Goal: Task Accomplishment & Management: Manage account settings

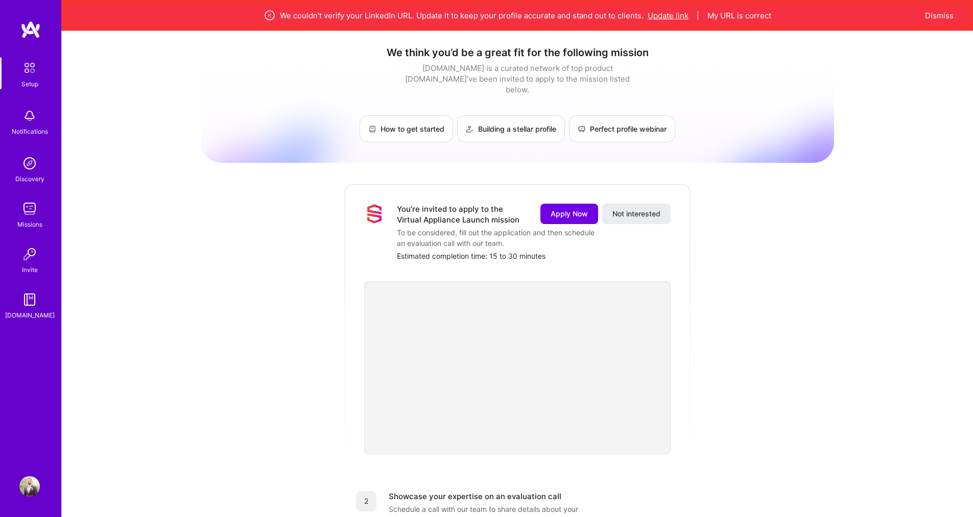
click at [655, 13] on button "Update link" at bounding box center [667, 15] width 41 height 11
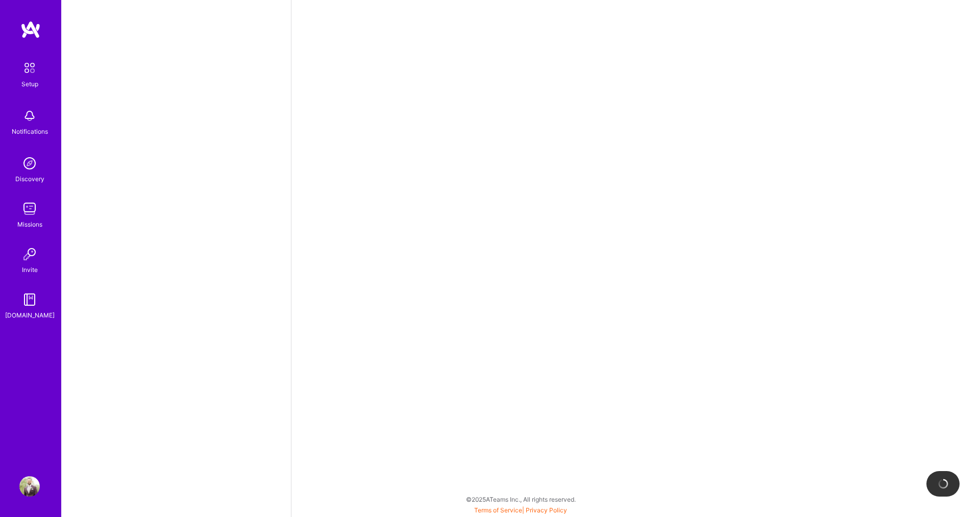
select select "US"
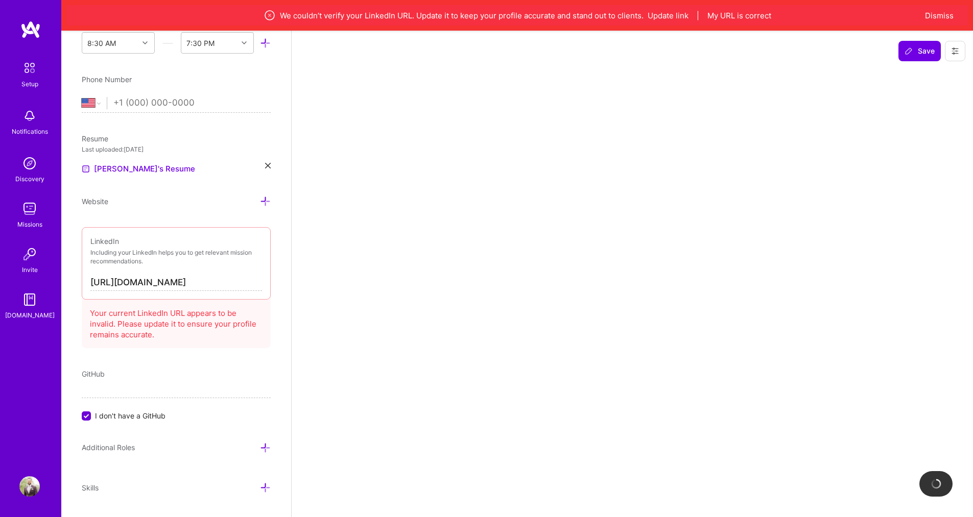
scroll to position [378, 0]
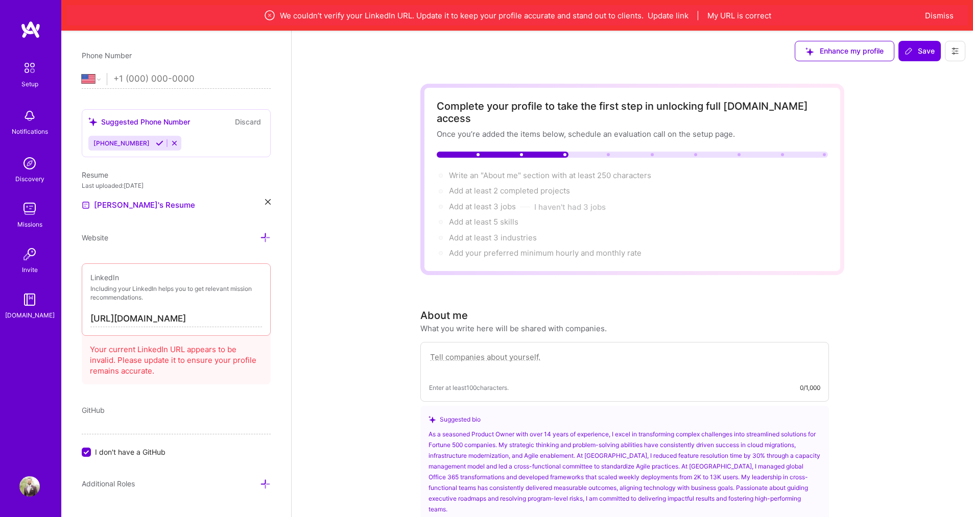
click at [221, 315] on input "[URL][DOMAIN_NAME]" at bounding box center [176, 319] width 172 height 16
drag, startPoint x: 229, startPoint y: 319, endPoint x: 0, endPoint y: 284, distance: 231.9
drag, startPoint x: 0, startPoint y: 284, endPoint x: 214, endPoint y: 316, distance: 216.3
drag, startPoint x: 214, startPoint y: 316, endPoint x: 211, endPoint y: 325, distance: 10.0
drag, startPoint x: 211, startPoint y: 325, endPoint x: 204, endPoint y: 319, distance: 9.4
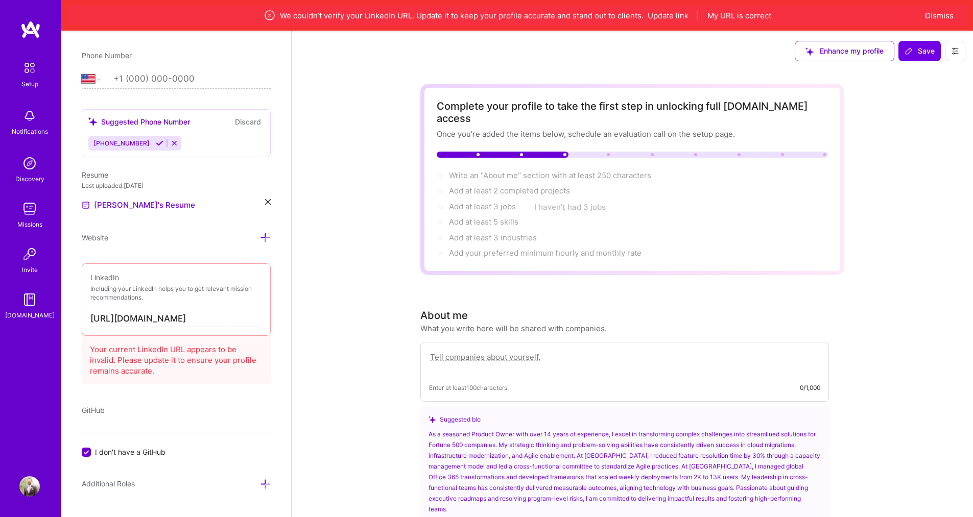
drag, startPoint x: 204, startPoint y: 319, endPoint x: 184, endPoint y: 328, distance: 21.9
click at [184, 328] on div "LinkedIn Including your LinkedIn helps you to get relevant mission recommendati…" at bounding box center [176, 299] width 189 height 72
drag, startPoint x: 211, startPoint y: 318, endPoint x: 82, endPoint y: 318, distance: 129.2
click at [82, 318] on div "LinkedIn Including your LinkedIn helps you to get relevant mission recommendati…" at bounding box center [176, 299] width 189 height 72
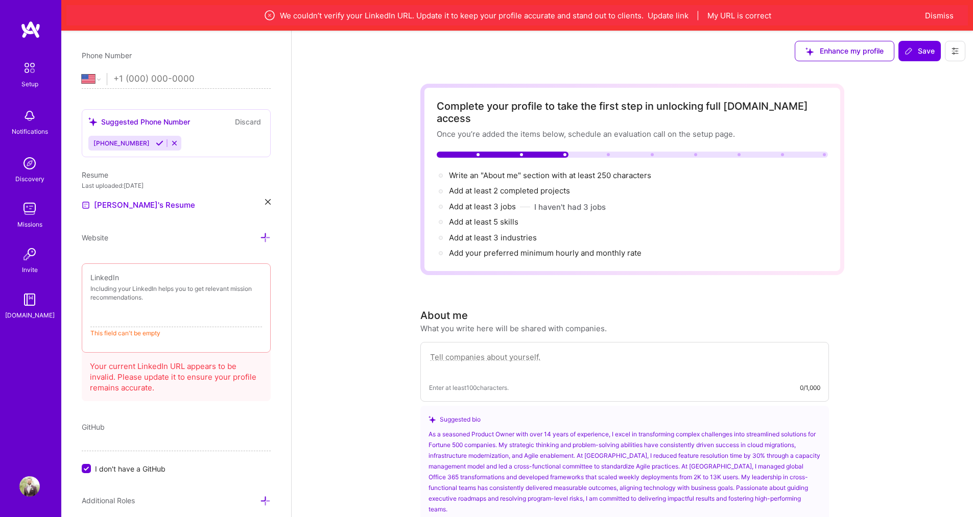
paste input "https://www.linkedin.com/public-profile/settings?trk=d_flagship3_profile_self_v…"
click at [140, 317] on input "https://www.linkedin.com/public-profile/settings?trk=d_flagship3_profile_self_v…" at bounding box center [176, 319] width 172 height 16
type input "https://www.linkedin.com/public-profile/settings?trk=d_flagship3_profile_self_v…"
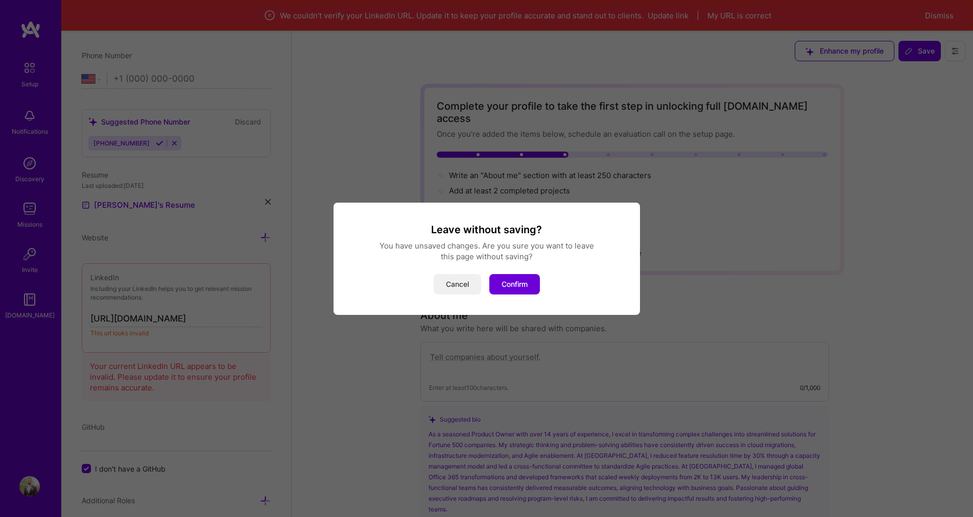
click at [462, 288] on button "Cancel" at bounding box center [456, 284] width 47 height 20
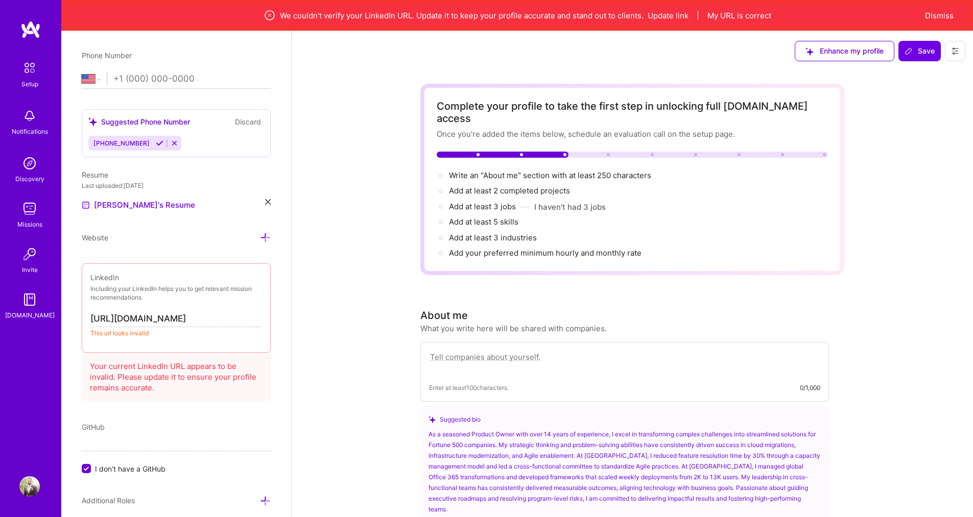
click at [199, 317] on input "https://www.linkedin.com/public-profile/settings?trk=d_flagship3_profile_self_v…" at bounding box center [176, 319] width 172 height 16
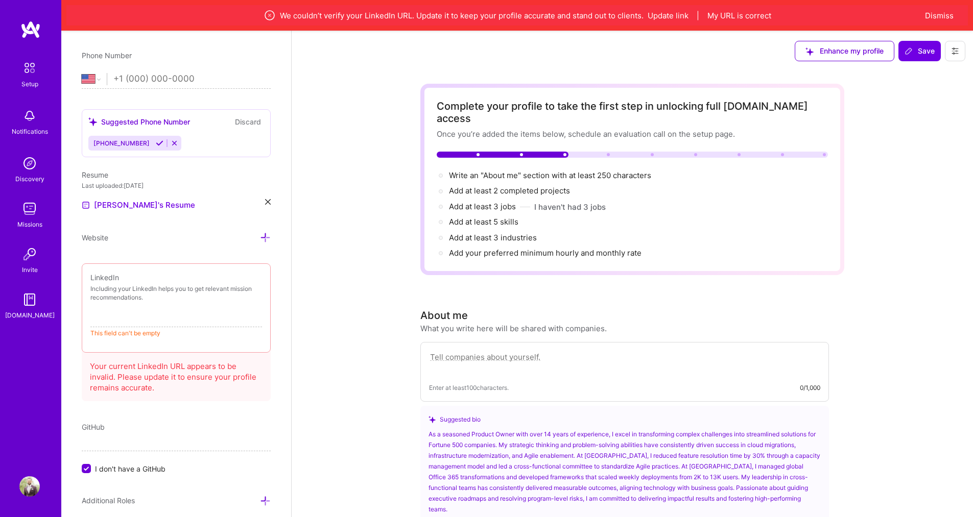
paste input "www.linkedin.com/in/jvc10"
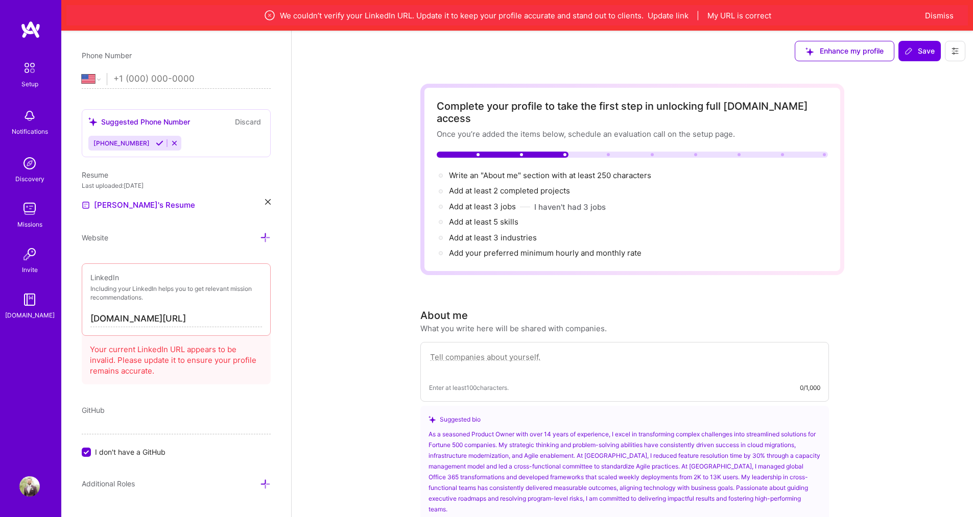
type input "https://www.linkedin.com/in/jvc10"
click at [193, 391] on div "Edit photo Joseph Clifford Product Owner 16 Years Experience Location This is t…" at bounding box center [176, 289] width 230 height 517
click at [737, 17] on button "My URL is correct" at bounding box center [739, 15] width 64 height 11
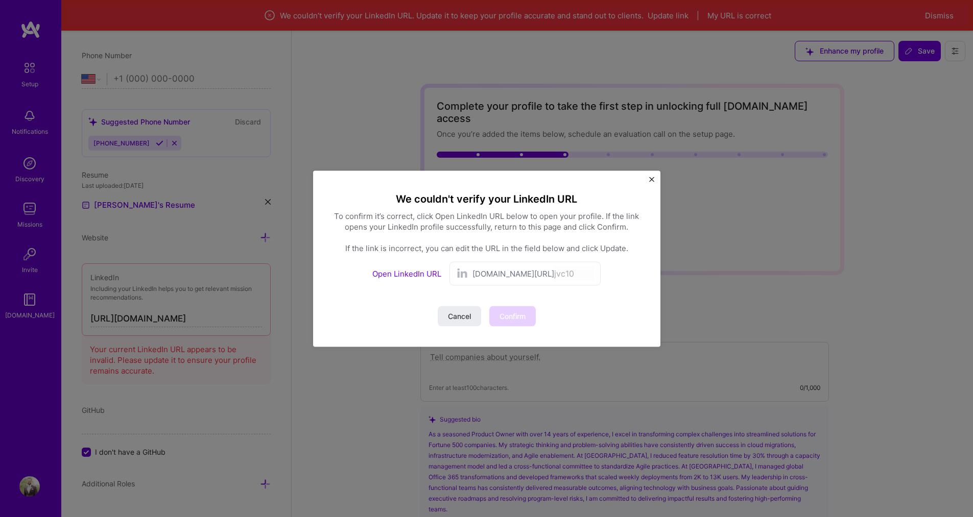
click at [507, 269] on span "linkedin.com/in/" at bounding box center [513, 273] width 82 height 11
click at [427, 274] on link "Open LinkedIn URL" at bounding box center [406, 274] width 69 height 10
click at [514, 309] on button "Confirm" at bounding box center [512, 316] width 46 height 20
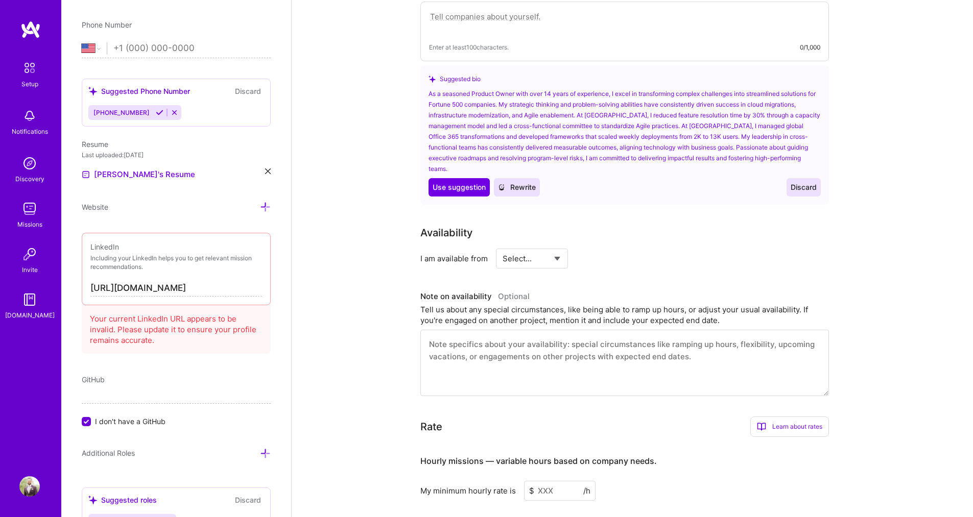
scroll to position [316, 0]
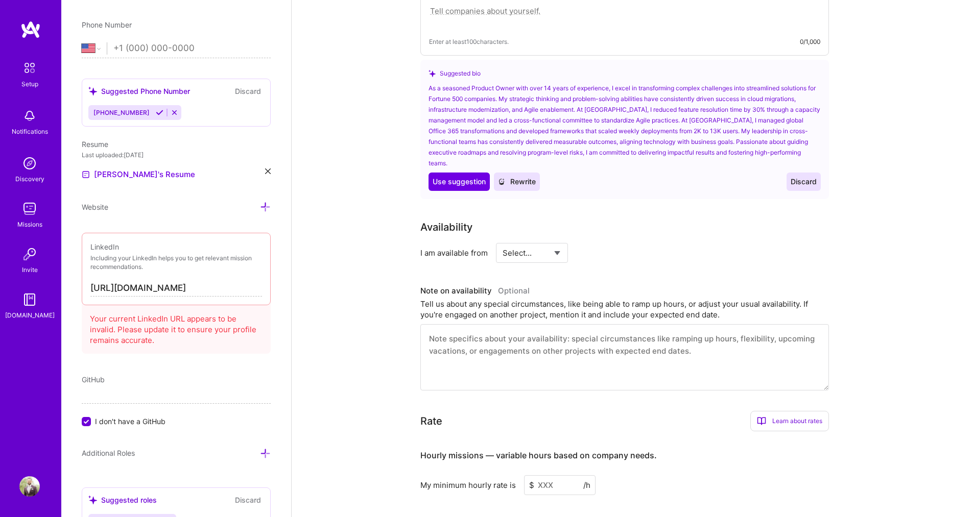
click at [536, 240] on select "Select... Right Now Future Date Not Available" at bounding box center [531, 253] width 59 height 26
select select "Right Now"
click at [502, 240] on select "Select... Right Now Future Date Not Available" at bounding box center [531, 253] width 59 height 26
click at [624, 248] on div "h/week" at bounding box center [637, 253] width 27 height 11
click at [608, 243] on input at bounding box center [624, 253] width 61 height 20
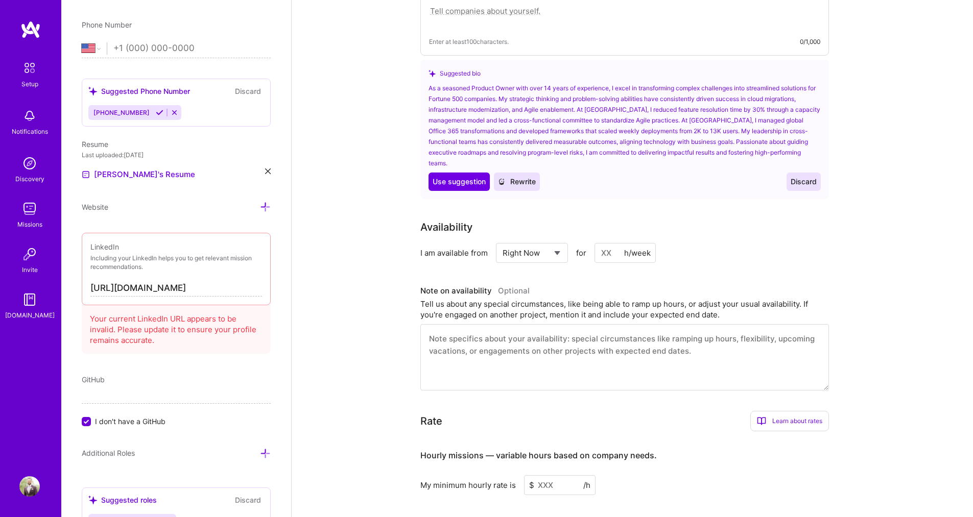
drag, startPoint x: 613, startPoint y: 233, endPoint x: 559, endPoint y: 230, distance: 53.7
click at [559, 243] on div "Select... Right Now Future Date Not Available for h/week" at bounding box center [576, 253] width 160 height 20
type input "5"
click at [588, 299] on div "Tell us about any special circumstances, like being able to ramp up hours, or a…" at bounding box center [624, 309] width 408 height 21
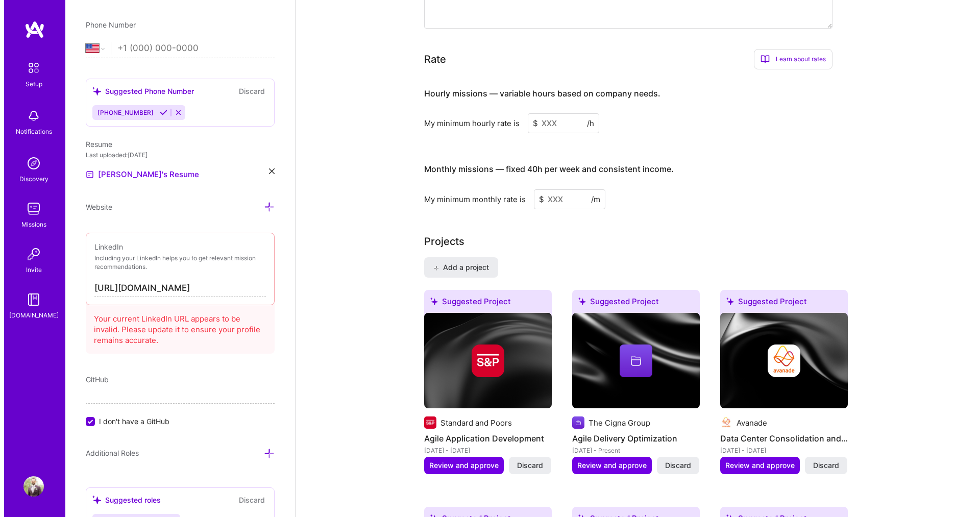
scroll to position [679, 0]
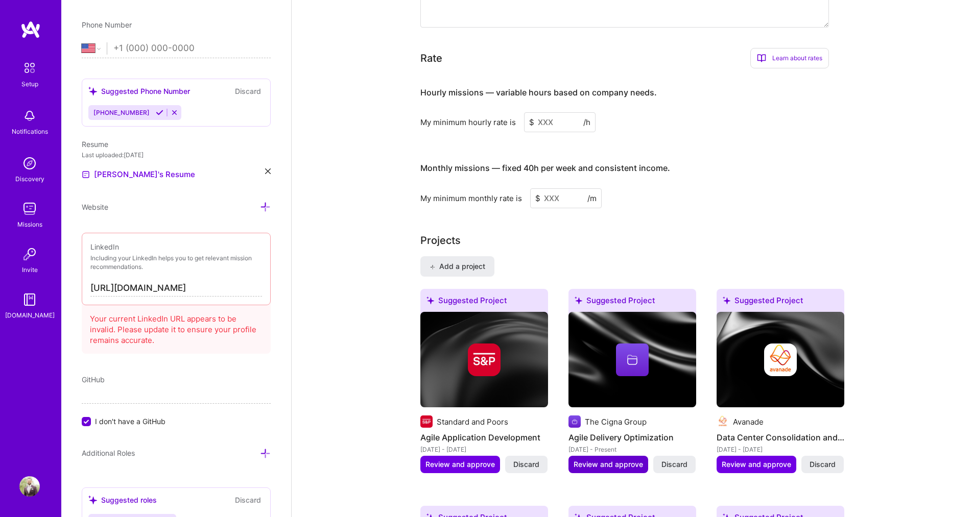
click at [601, 459] on span "Review and approve" at bounding box center [607, 464] width 69 height 10
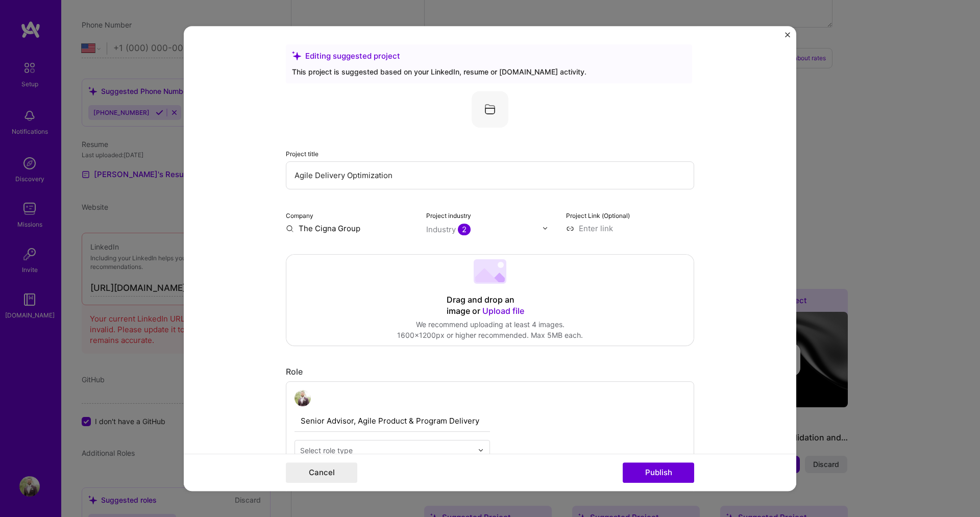
scroll to position [0, 0]
click at [787, 33] on img "Close" at bounding box center [787, 34] width 5 height 5
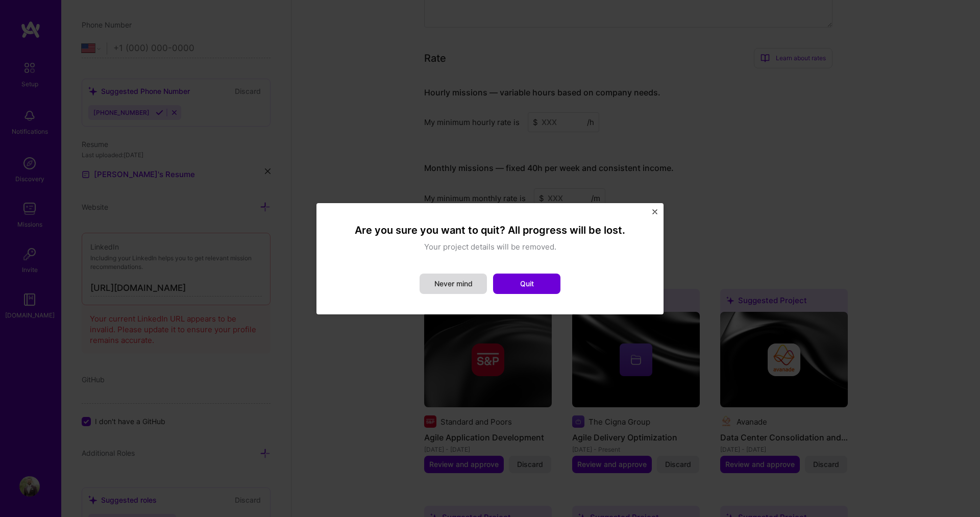
click at [459, 283] on button "Never mind" at bounding box center [453, 284] width 67 height 20
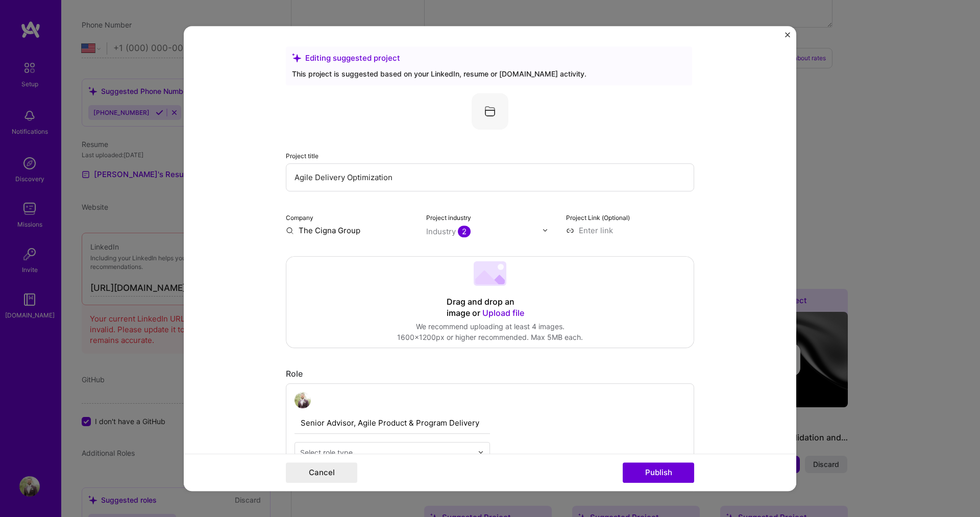
click at [786, 36] on img "Close" at bounding box center [787, 34] width 5 height 5
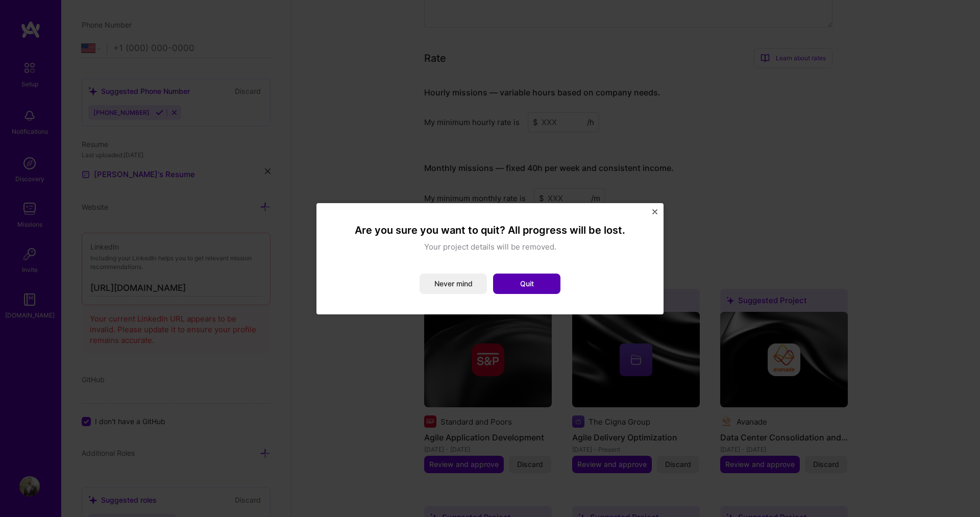
click at [532, 287] on button "Quit" at bounding box center [526, 284] width 67 height 20
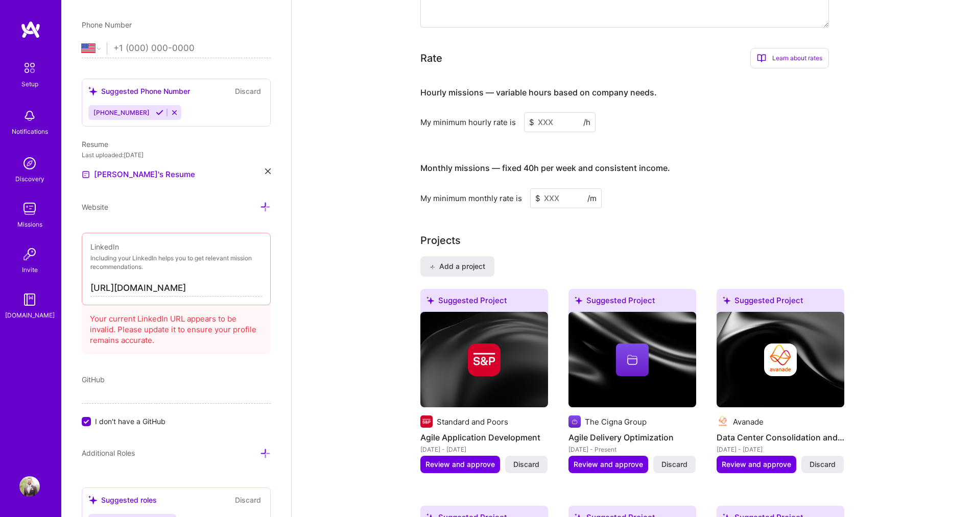
click at [622, 362] on img at bounding box center [632, 360] width 128 height 96
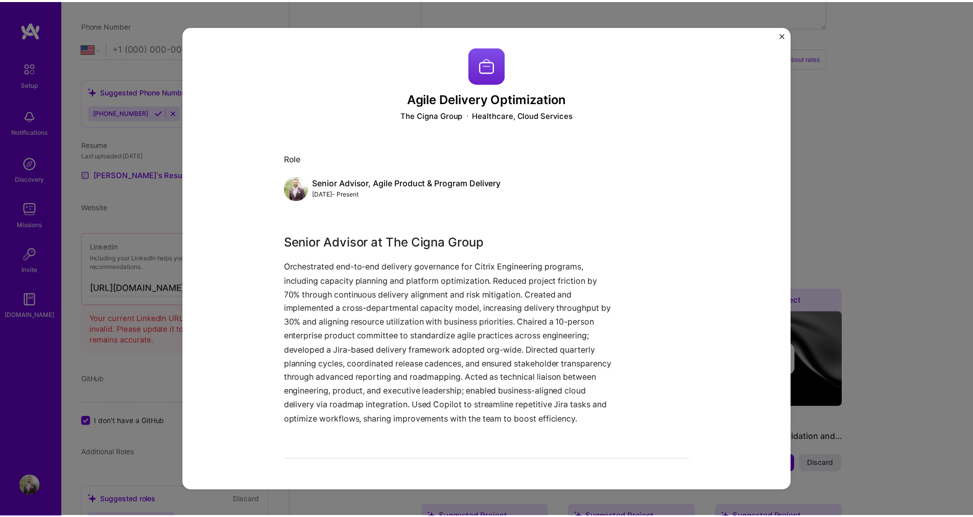
scroll to position [58, 0]
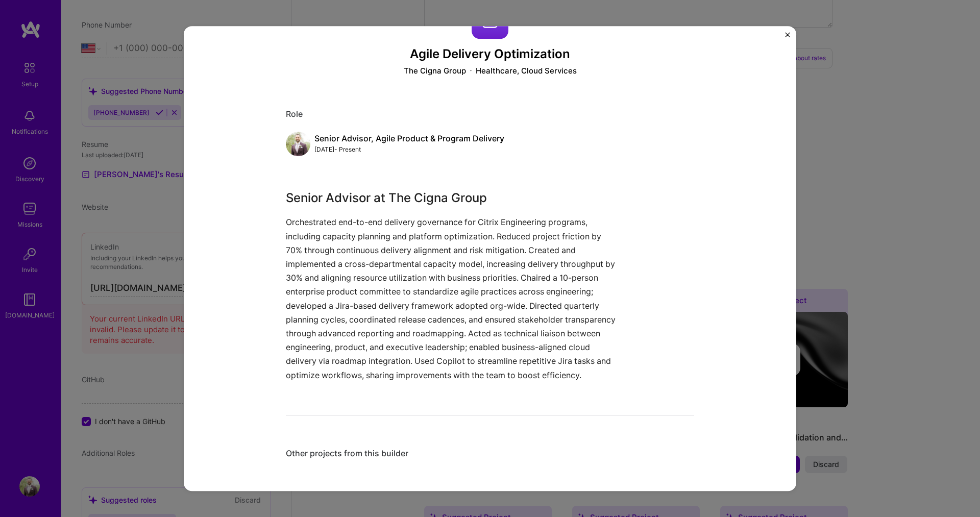
click at [786, 33] on img "Close" at bounding box center [787, 34] width 5 height 5
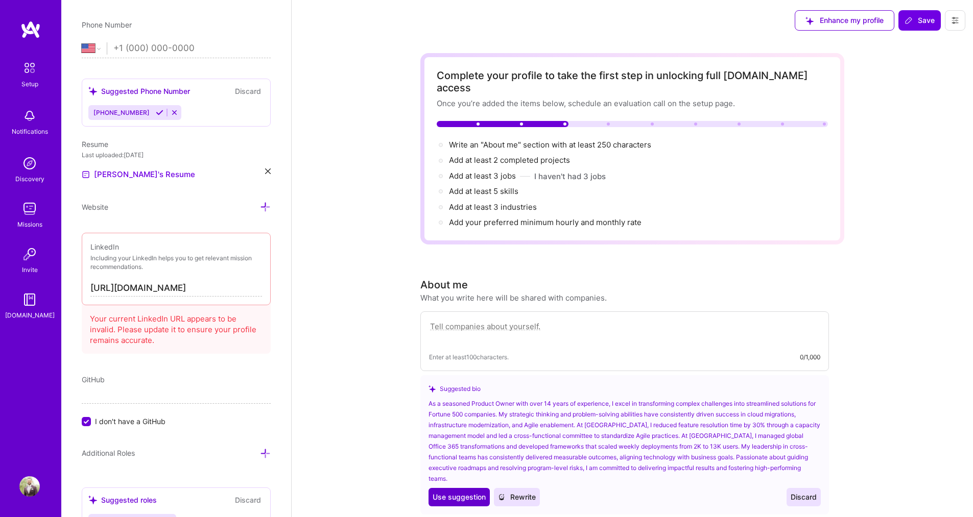
click at [466, 492] on span "Use suggestion" at bounding box center [458, 497] width 53 height 10
type textarea "As a seasoned Product Owner with over 14 years of experience, I excel in transf…"
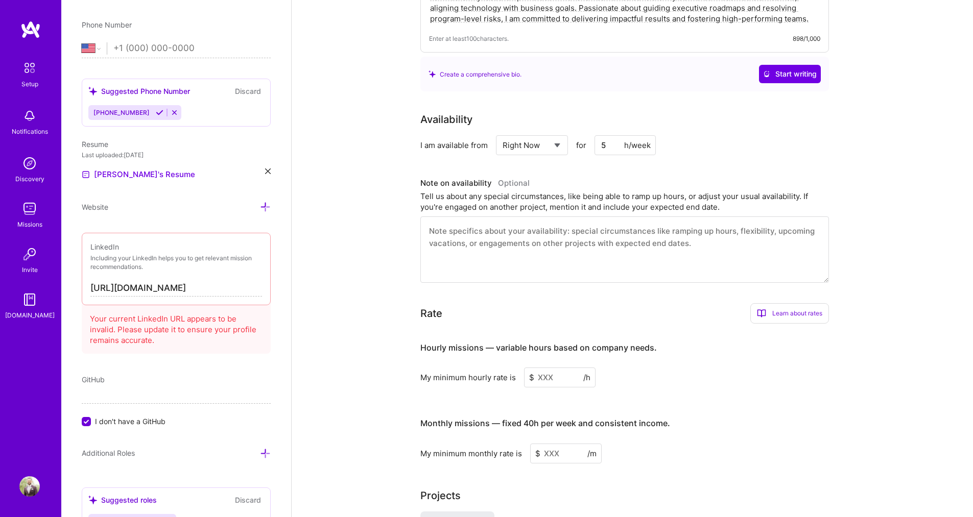
scroll to position [394, 0]
click at [23, 305] on img at bounding box center [29, 299] width 20 height 20
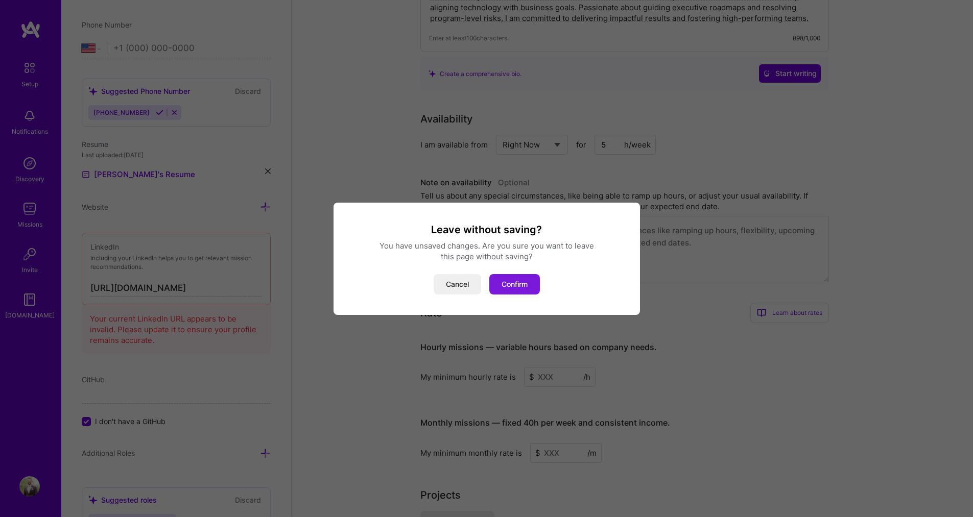
click at [499, 286] on button "Confirm" at bounding box center [514, 284] width 51 height 20
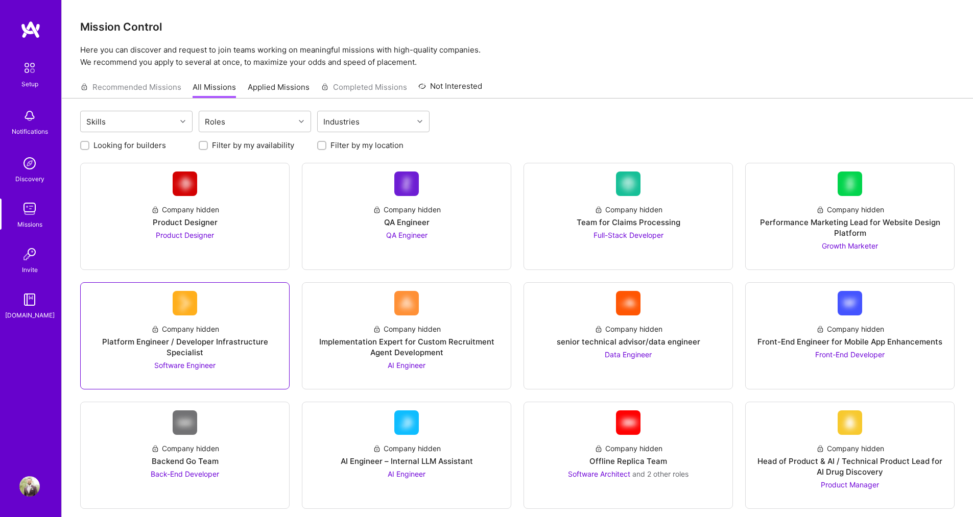
click at [225, 365] on div "Company hidden Platform Engineer / Developer Infrastructure Specialist Software…" at bounding box center [185, 343] width 192 height 55
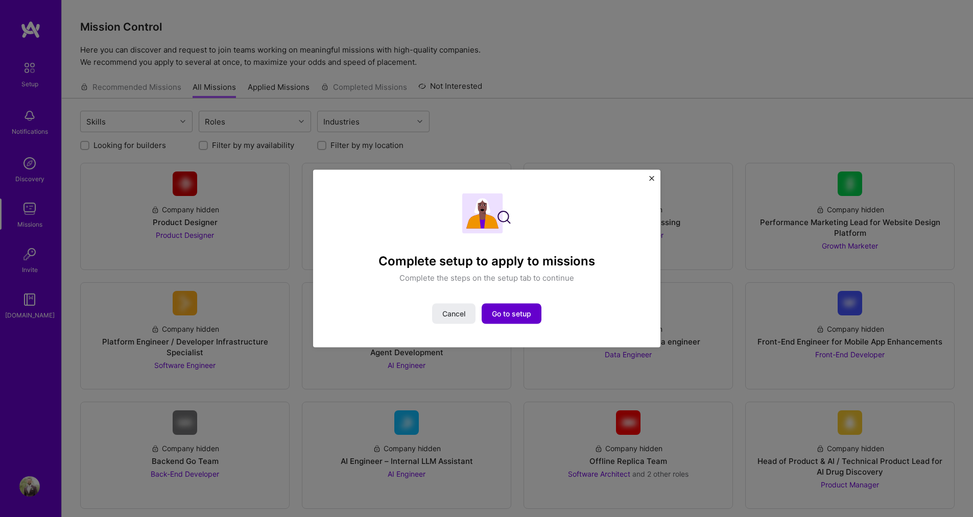
click at [524, 306] on button "Go to setup" at bounding box center [511, 314] width 60 height 20
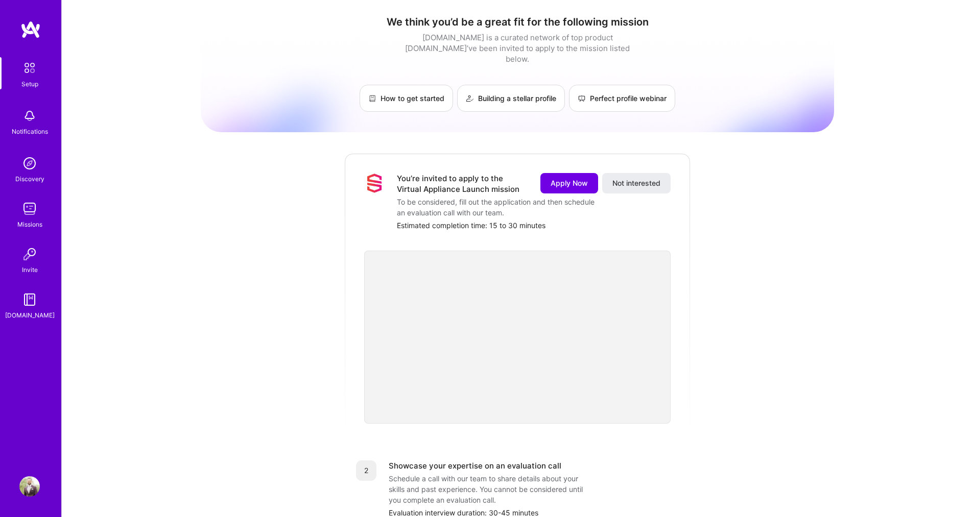
click at [19, 479] on link "Profile" at bounding box center [30, 486] width 26 height 20
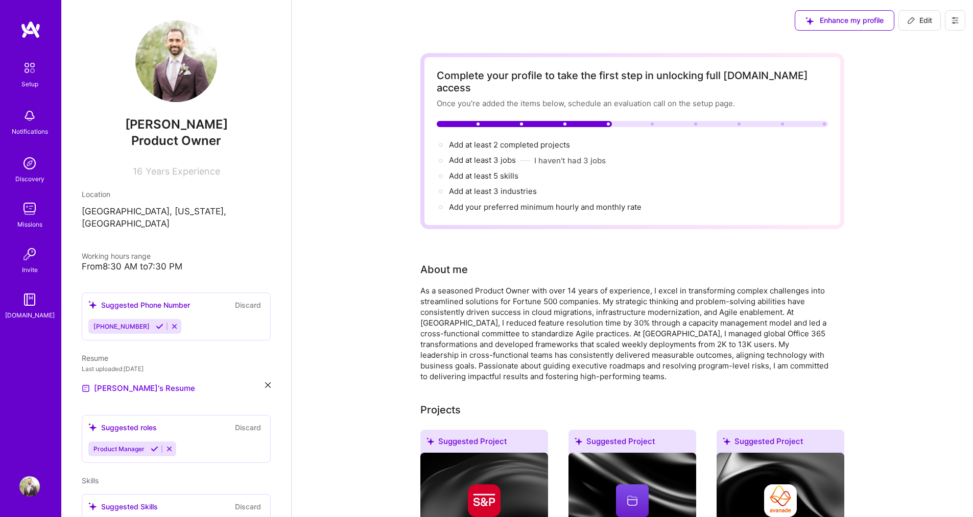
click at [236, 299] on button "Discard" at bounding box center [248, 305] width 32 height 12
click at [903, 18] on button "Edit" at bounding box center [919, 20] width 42 height 20
select select "US"
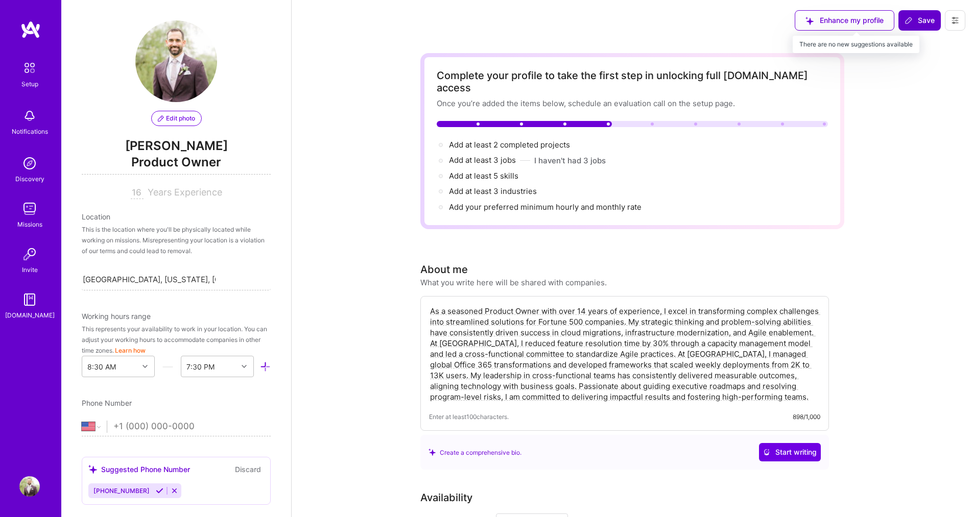
scroll to position [408, 0]
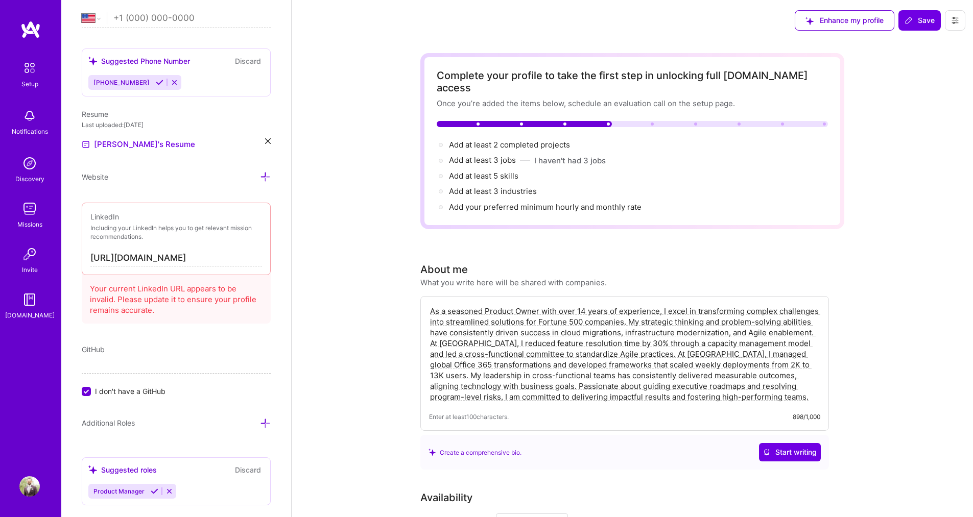
click at [952, 17] on icon at bounding box center [955, 20] width 8 height 8
click at [920, 45] on button "Settings" at bounding box center [926, 44] width 77 height 26
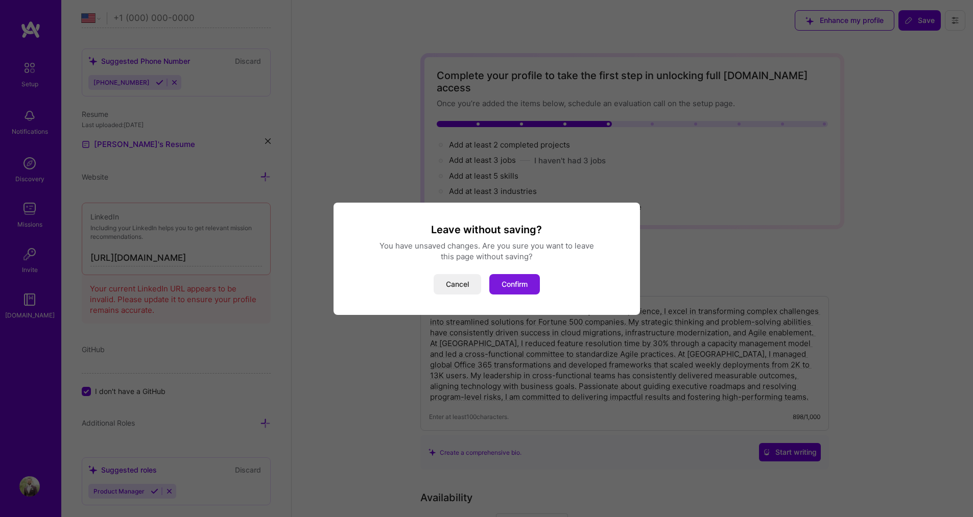
click at [498, 281] on button "Confirm" at bounding box center [514, 284] width 51 height 20
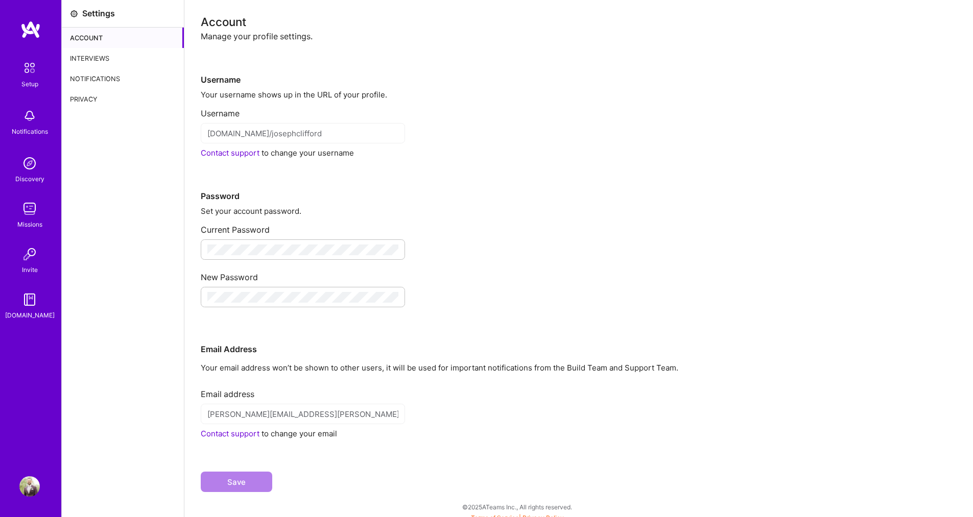
scroll to position [8, 0]
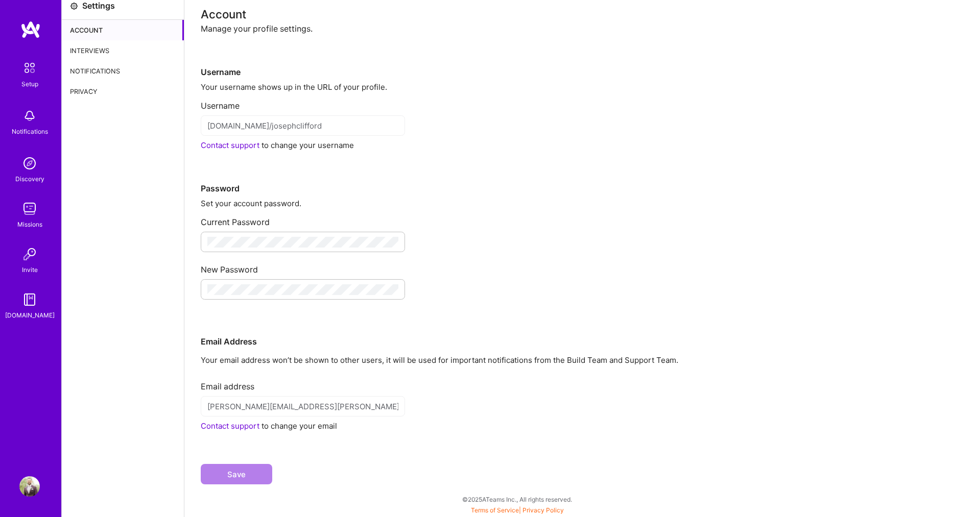
click at [88, 89] on div "Privacy" at bounding box center [123, 91] width 122 height 20
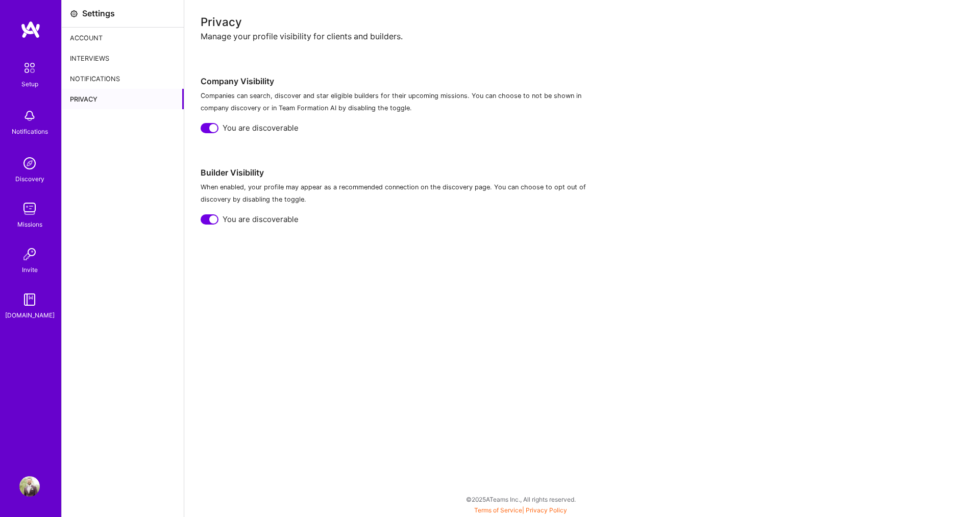
click at [102, 71] on div "Notifications" at bounding box center [123, 78] width 122 height 20
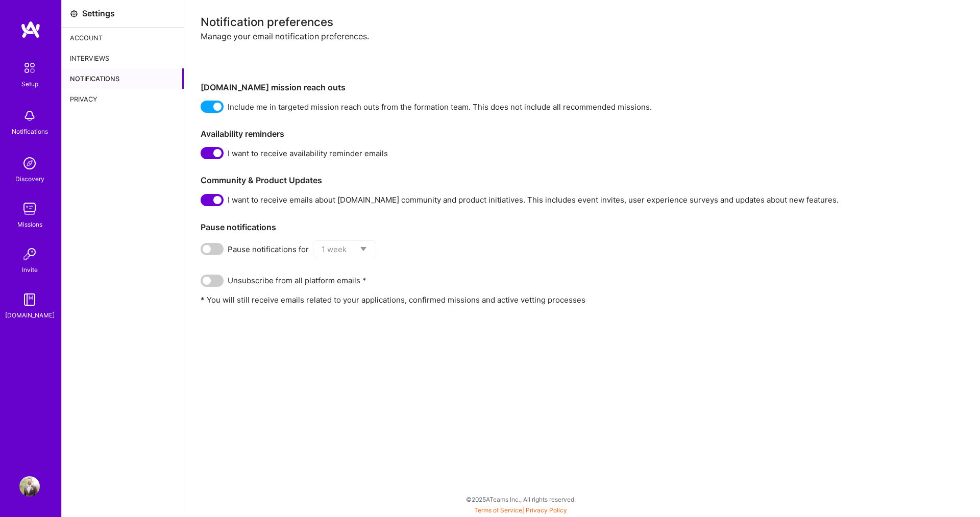
click at [80, 94] on div "Privacy" at bounding box center [123, 99] width 122 height 20
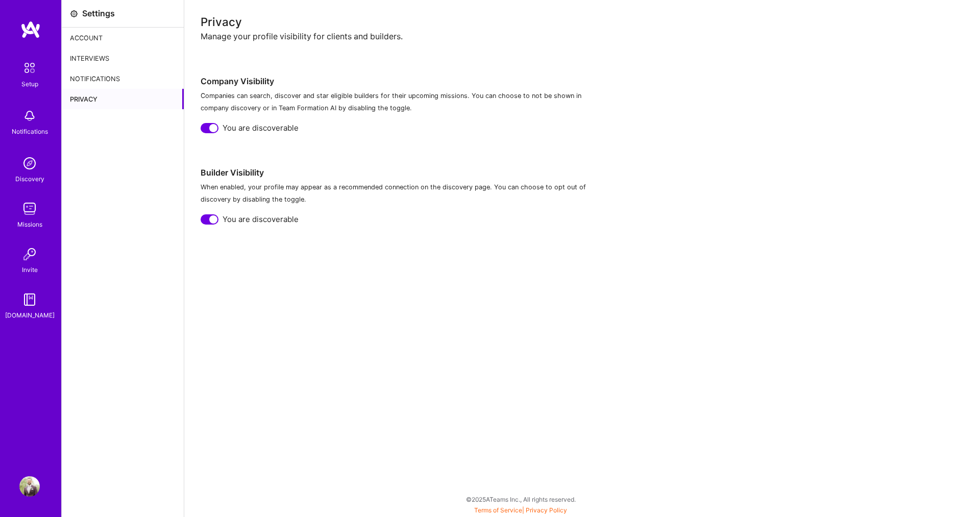
click at [210, 123] on div at bounding box center [210, 128] width 18 height 10
click at [202, 222] on div at bounding box center [210, 219] width 18 height 10
click at [92, 52] on div "Interviews" at bounding box center [123, 58] width 122 height 20
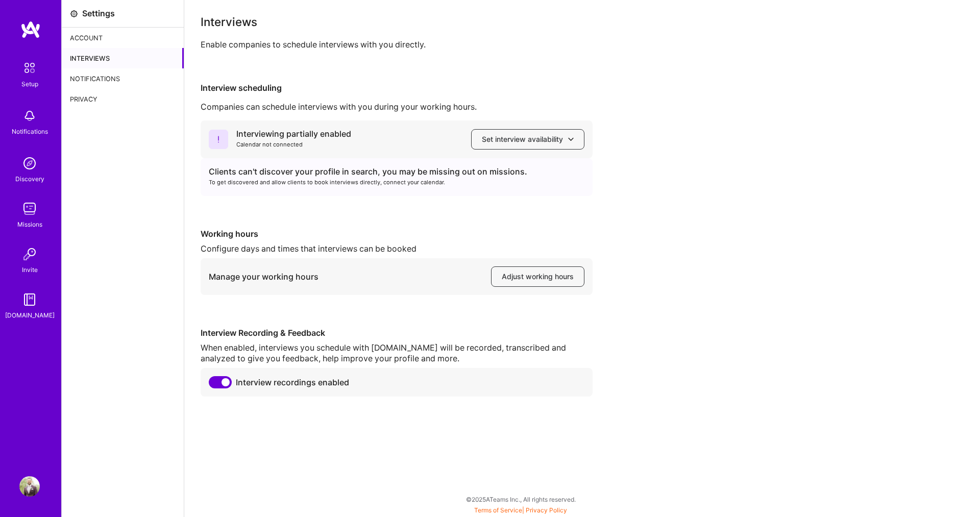
click at [91, 34] on div "Account" at bounding box center [123, 38] width 122 height 20
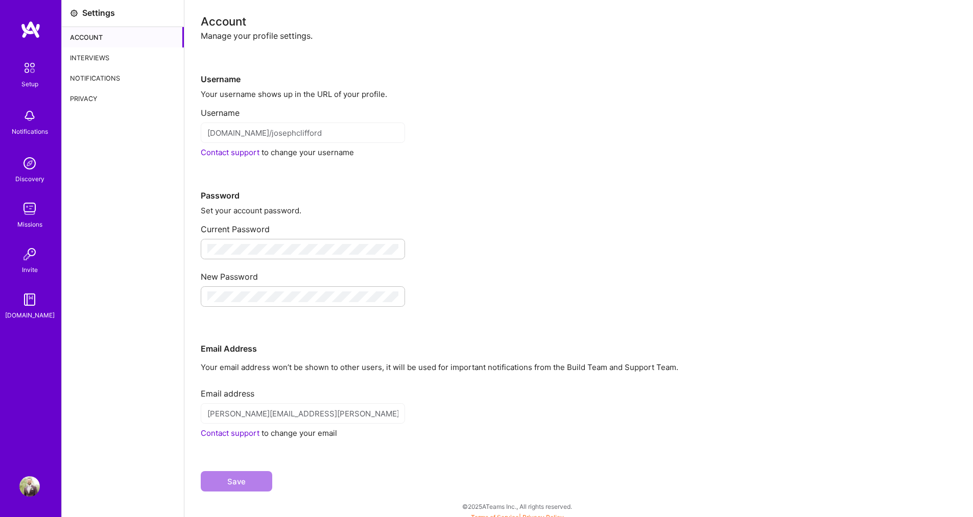
scroll to position [8, 0]
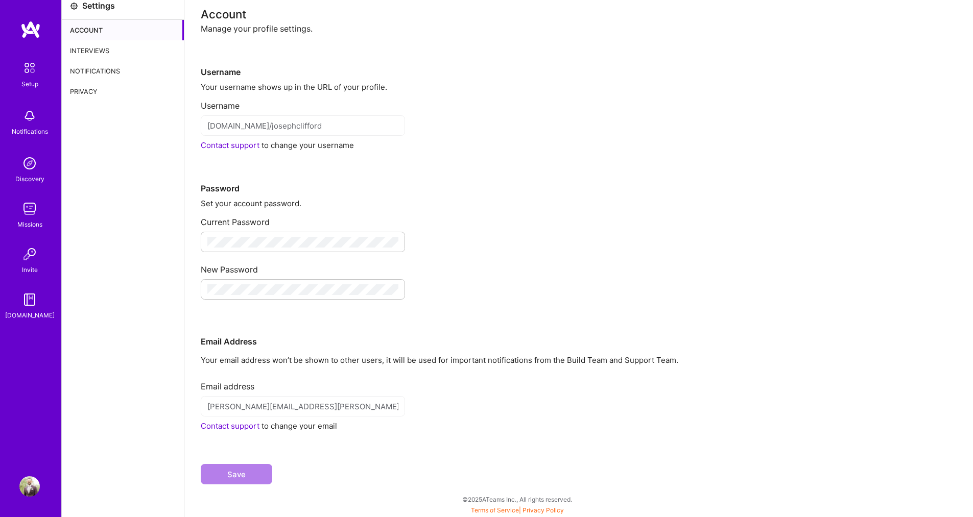
click at [31, 212] on img at bounding box center [29, 209] width 20 height 20
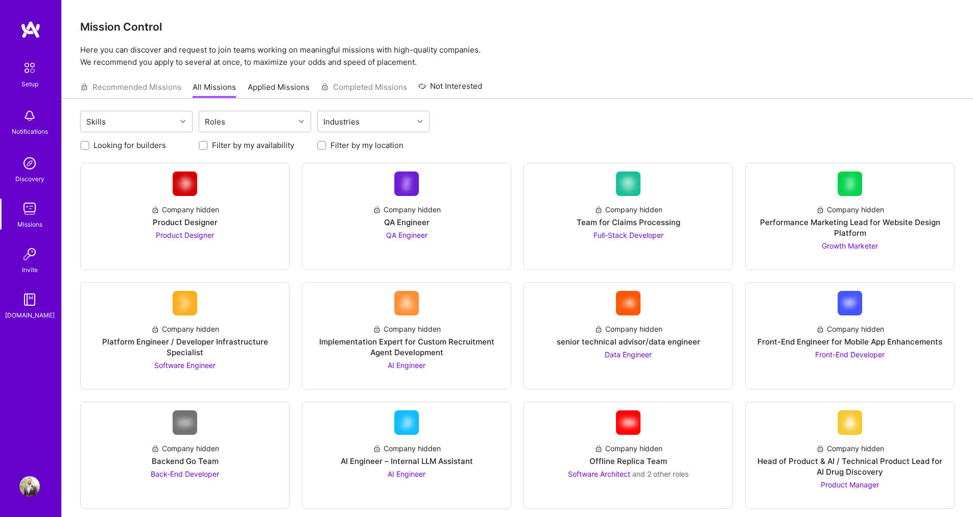
click at [34, 192] on div "Setup Notifications Discovery Missions Invite [DOMAIN_NAME]" at bounding box center [30, 188] width 61 height 263
click at [29, 69] on img at bounding box center [29, 67] width 21 height 21
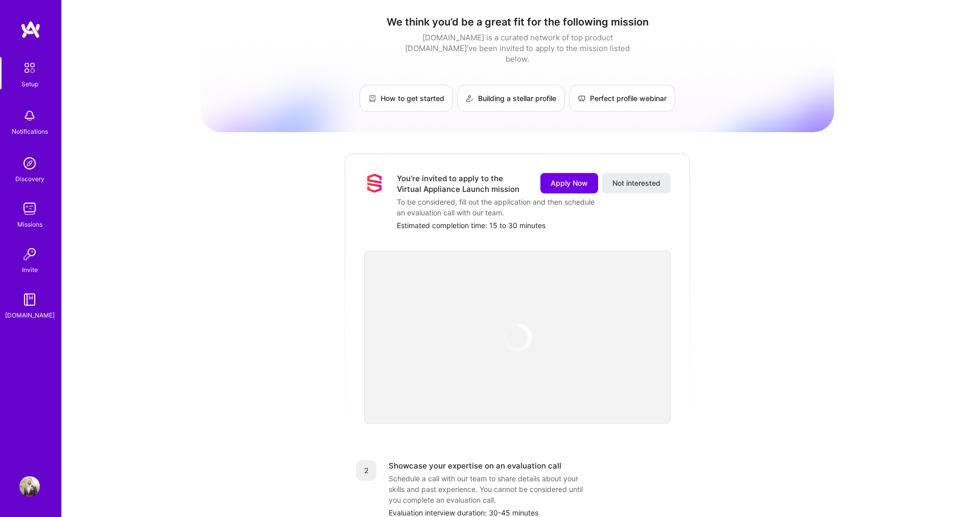
click at [28, 23] on img at bounding box center [30, 29] width 20 height 18
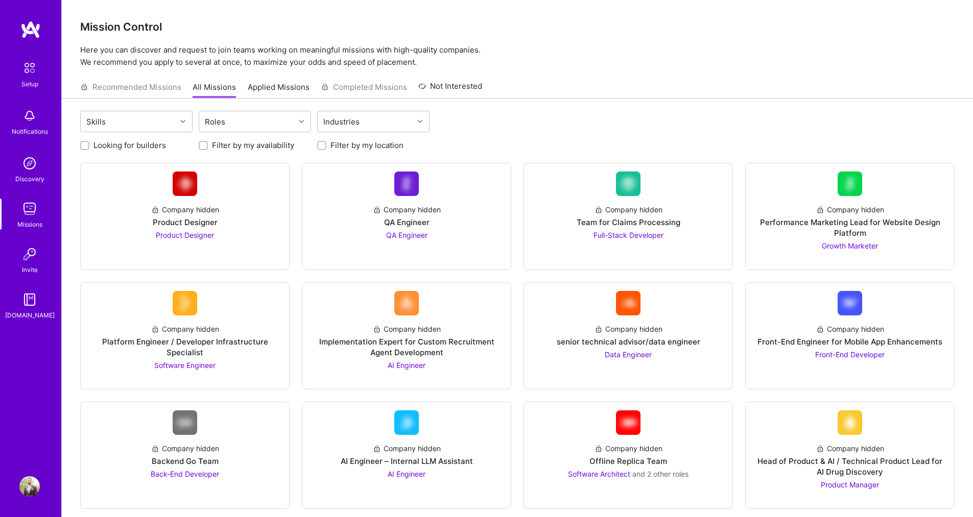
click at [31, 306] on img at bounding box center [29, 299] width 20 height 20
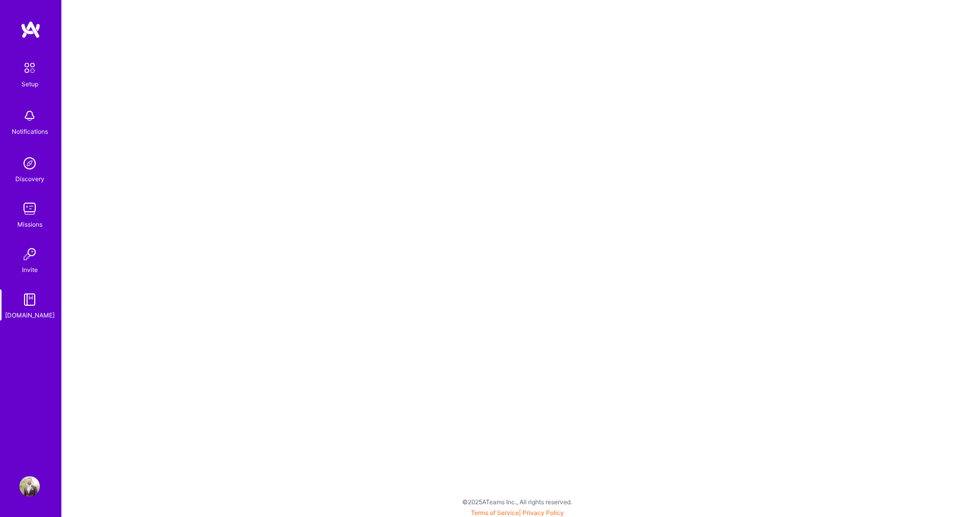
scroll to position [3, 0]
